Goal: Information Seeking & Learning: Learn about a topic

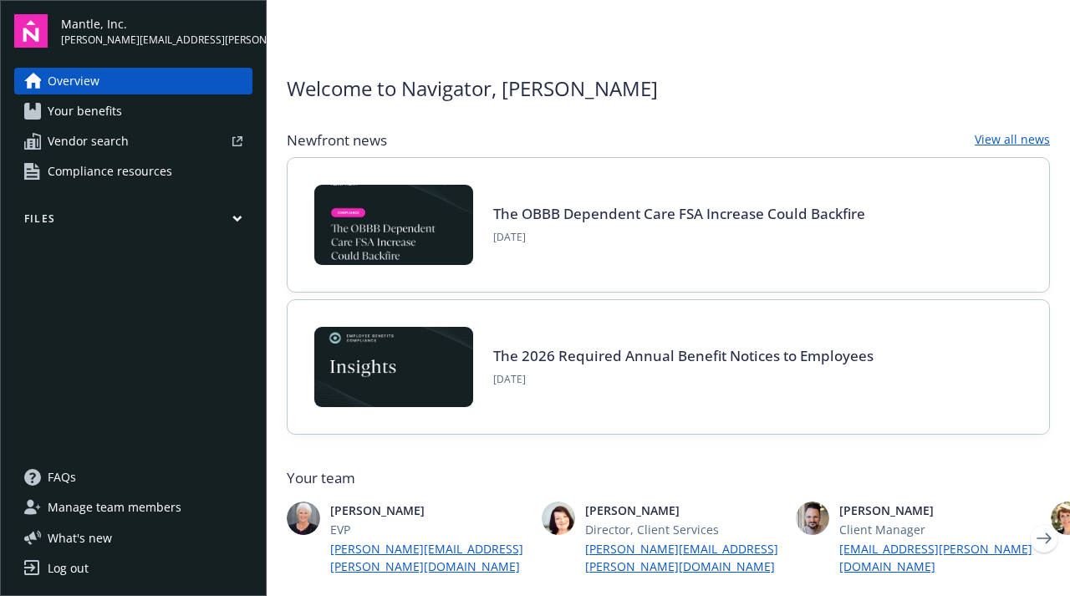
click at [129, 497] on span "Manage team members" at bounding box center [115, 507] width 134 height 27
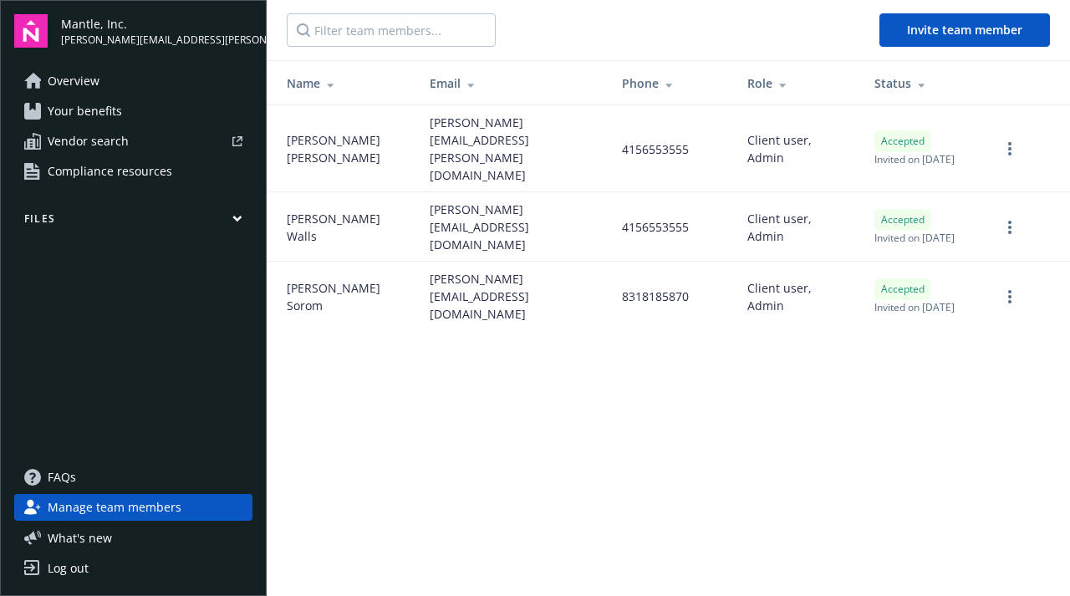
click at [237, 218] on icon "button" at bounding box center [237, 219] width 10 height 8
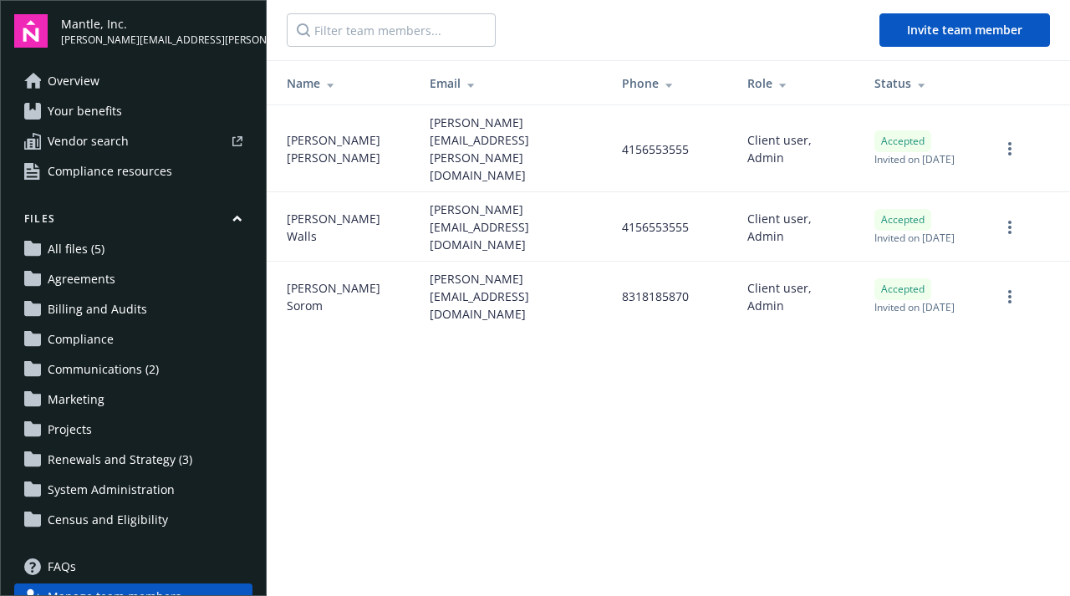
scroll to position [89, 0]
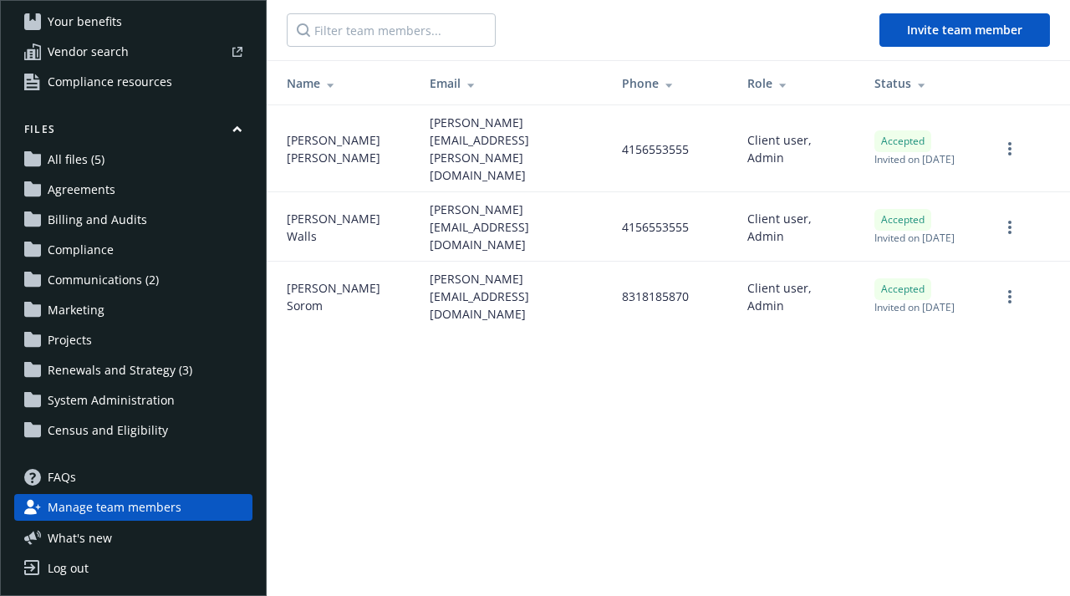
click at [144, 418] on span "Census and Eligibility" at bounding box center [108, 430] width 120 height 27
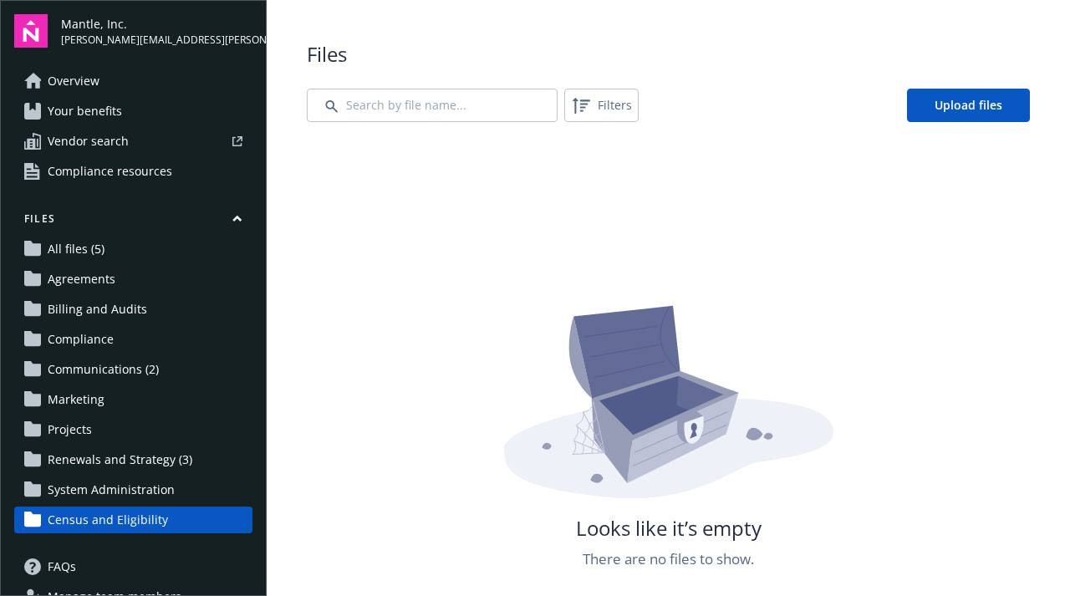
click at [112, 114] on span "Your benefits" at bounding box center [85, 111] width 74 height 27
